Goal: Task Accomplishment & Management: Use online tool/utility

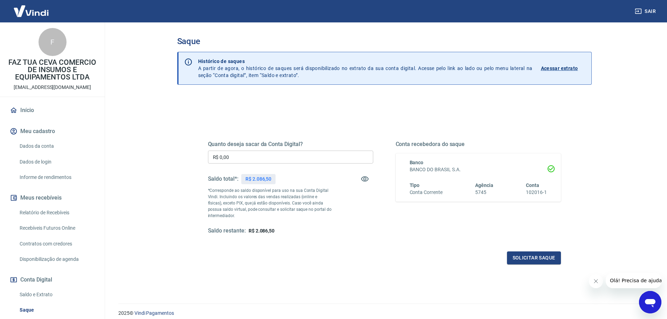
click at [257, 182] on p "R$ 2.086,50" at bounding box center [258, 178] width 26 height 7
click at [257, 181] on p "R$ 2.086,50" at bounding box center [258, 178] width 26 height 7
click at [259, 179] on p "R$ 2.086,50" at bounding box center [258, 178] width 26 height 7
click at [280, 182] on div "Saldo total*: R$ 2.086,50" at bounding box center [290, 178] width 165 height 17
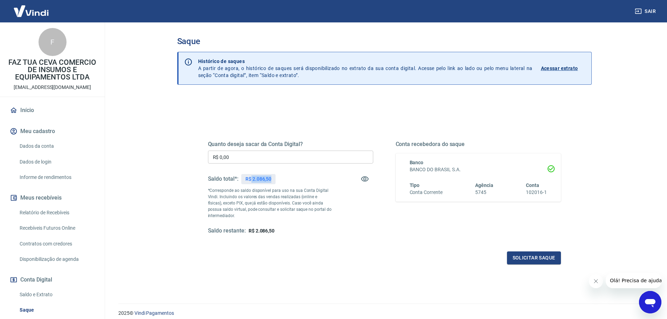
click at [189, 162] on div "Quanto deseja sacar da Conta Digital? R$ 0,00 ​ Saldo total*: R$ 2.086,50 *Corr…" at bounding box center [384, 221] width 414 height 250
click at [231, 156] on input "R$ 0,00" at bounding box center [290, 157] width 165 height 13
click at [207, 156] on div "Quanto deseja sacar da Conta Digital? R$ 0,00 ​ Saldo total*: R$ 2.086,50 *Corr…" at bounding box center [385, 191] width 370 height 163
click at [237, 157] on input "R$ 0,00" at bounding box center [290, 157] width 165 height 13
click at [235, 155] on input "R$ 0,00" at bounding box center [290, 157] width 165 height 13
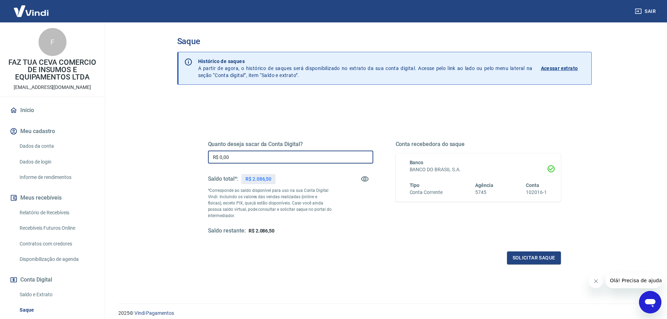
click at [218, 157] on input "R$ 0,00" at bounding box center [290, 157] width 165 height 13
click at [236, 157] on input "R$ 0,00" at bounding box center [290, 157] width 165 height 13
paste input "text"
type input "R$ 0,00"
click at [263, 180] on p "R$ 2.086,50" at bounding box center [258, 178] width 26 height 7
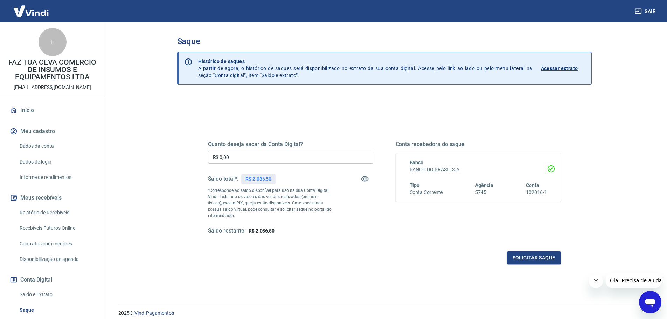
click at [263, 180] on p "R$ 2.086,50" at bounding box center [258, 178] width 26 height 7
click at [273, 180] on div "R$ 2.086,50" at bounding box center [258, 179] width 34 height 10
click at [238, 158] on input "R$ 0,00" at bounding box center [290, 157] width 165 height 13
click at [259, 179] on p "R$ 2.086,50" at bounding box center [258, 178] width 26 height 7
click at [260, 179] on p "R$ 2.086,50" at bounding box center [258, 178] width 26 height 7
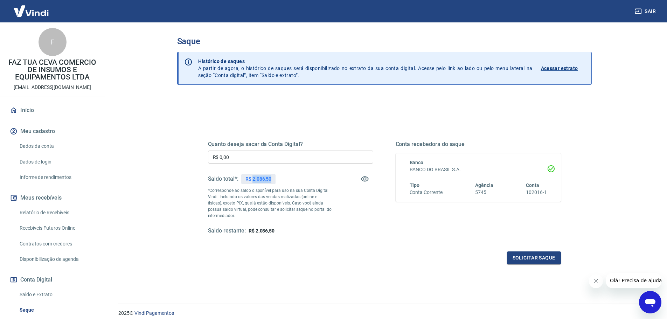
copy p "2.086,50"
drag, startPoint x: 239, startPoint y: 155, endPoint x: 198, endPoint y: 161, distance: 41.4
click at [198, 159] on div "Quanto deseja sacar da Conta Digital? R$ 0,00 ​ Saldo total*: R$ 2.086,50 *Corr…" at bounding box center [384, 191] width 386 height 163
paste input "2.086,5"
type input "R$ 2.086,50"
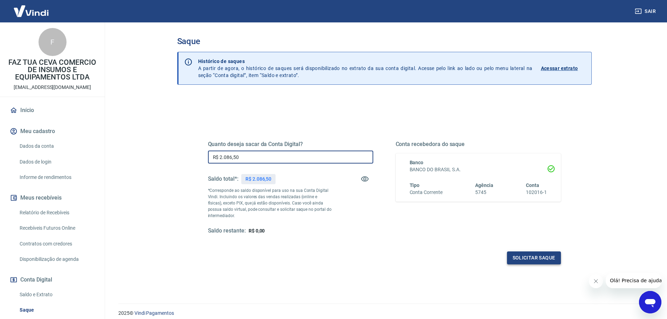
click at [539, 259] on button "Solicitar saque" at bounding box center [534, 257] width 54 height 13
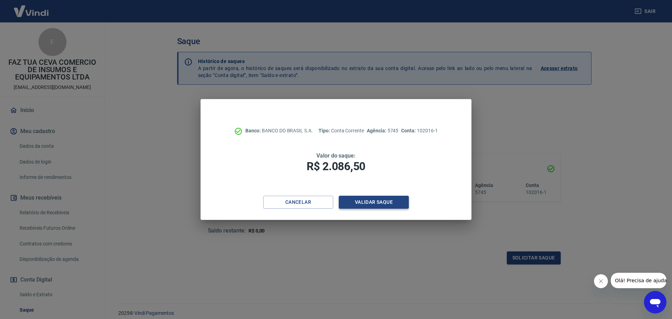
click at [370, 204] on button "Validar saque" at bounding box center [374, 202] width 70 height 13
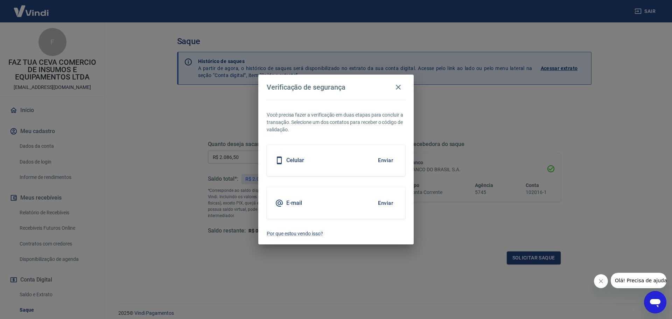
click at [297, 201] on h5 "E-mail" at bounding box center [294, 203] width 16 height 7
click at [389, 205] on button "Enviar" at bounding box center [385, 203] width 23 height 15
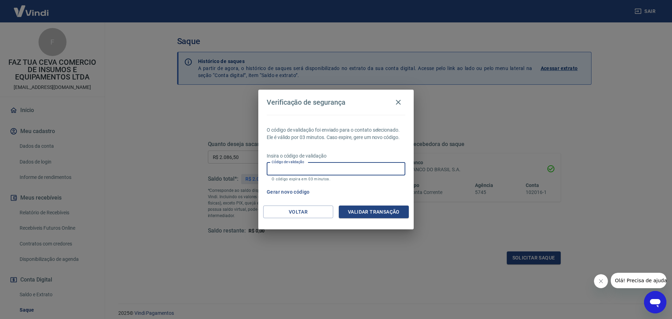
click at [333, 173] on input "Código de validação" at bounding box center [336, 168] width 139 height 13
type input "626331"
click at [379, 210] on button "Validar transação" at bounding box center [374, 211] width 70 height 13
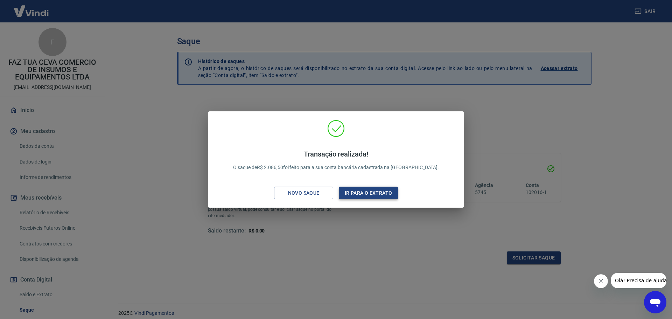
click at [377, 195] on button "Ir para o extrato" at bounding box center [368, 193] width 59 height 13
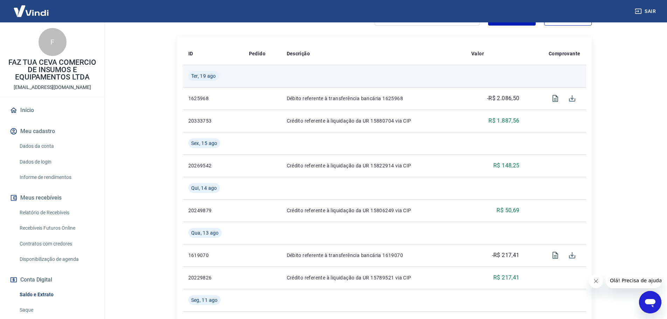
scroll to position [175, 0]
